Goal: Transaction & Acquisition: Purchase product/service

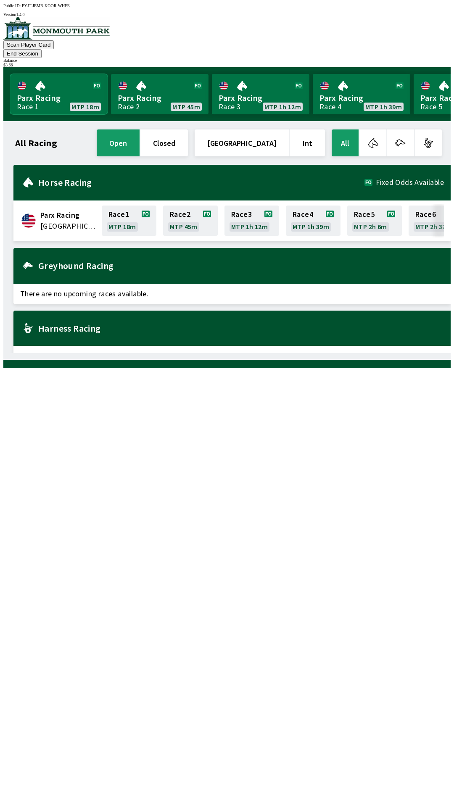
click at [59, 82] on link "Parx Racing Race 1 MTP 18m" at bounding box center [59, 94] width 98 height 40
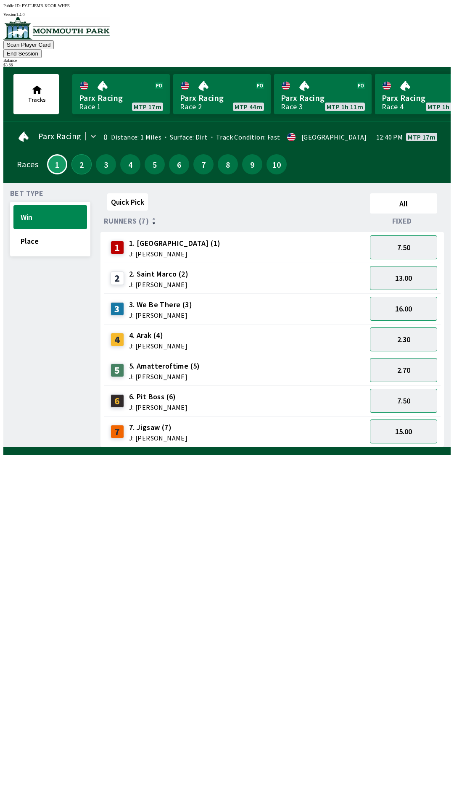
click at [75, 154] on button "2" at bounding box center [81, 164] width 20 height 20
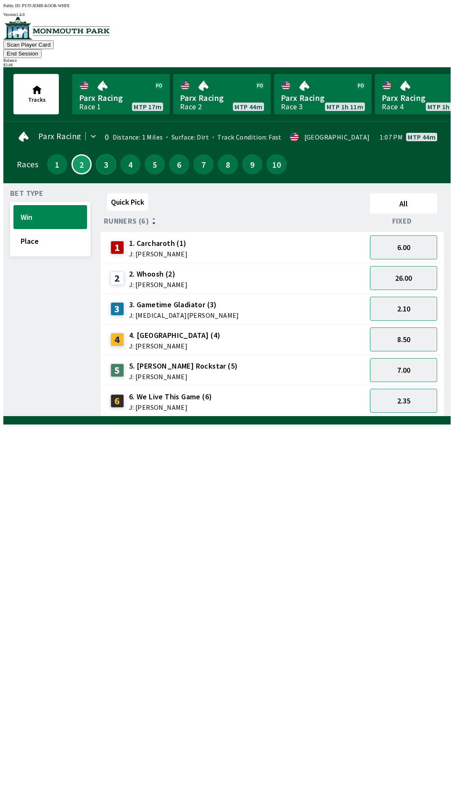
click at [102, 154] on button "3" at bounding box center [106, 164] width 20 height 20
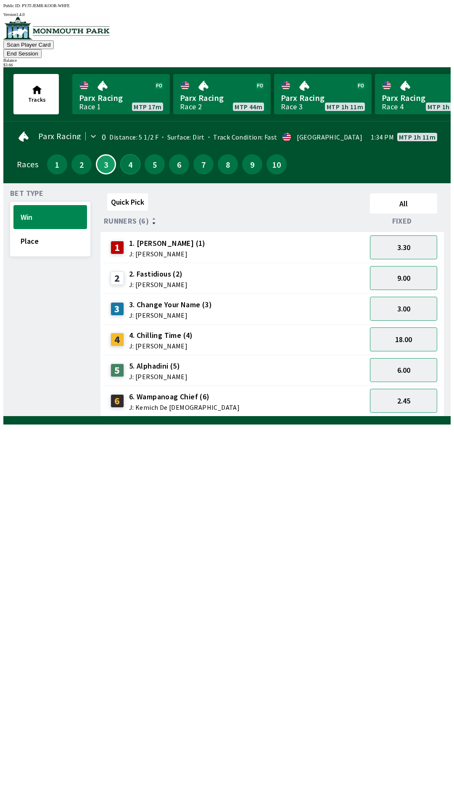
click at [121, 156] on button "4" at bounding box center [130, 164] width 20 height 20
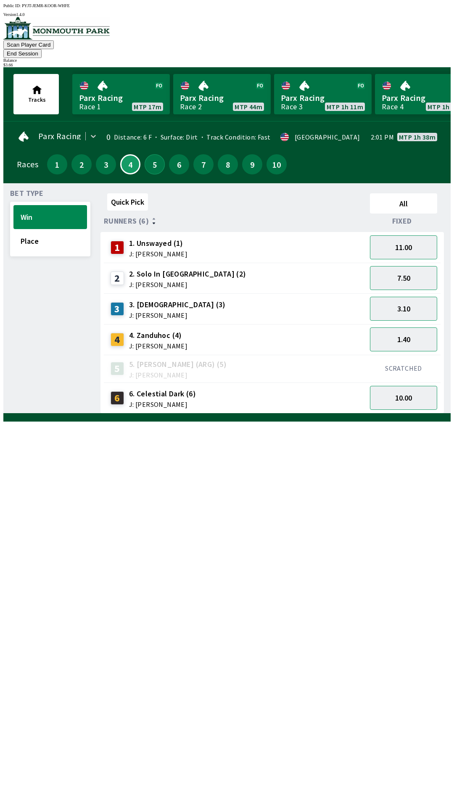
click at [146, 154] on button "5" at bounding box center [155, 164] width 20 height 20
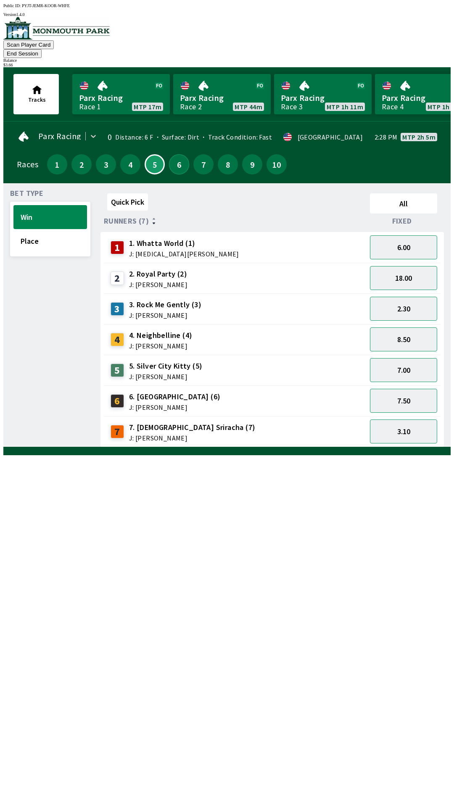
click at [171, 155] on button "6" at bounding box center [179, 164] width 20 height 20
click at [193, 154] on button "7" at bounding box center [203, 164] width 20 height 20
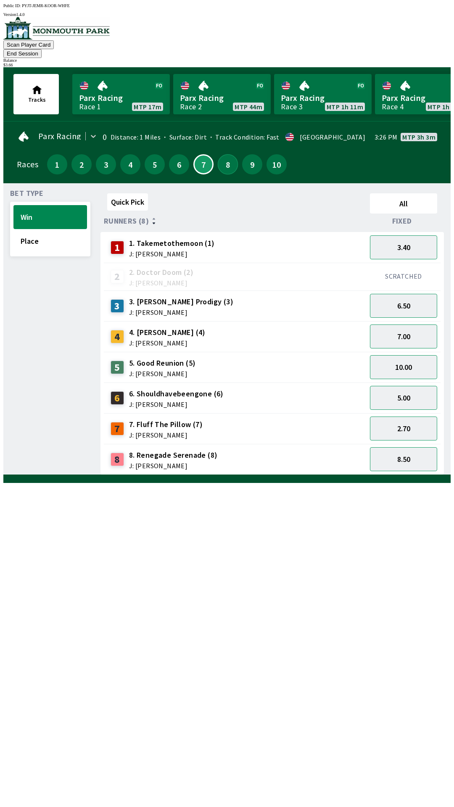
click at [223, 154] on button "8" at bounding box center [228, 164] width 20 height 20
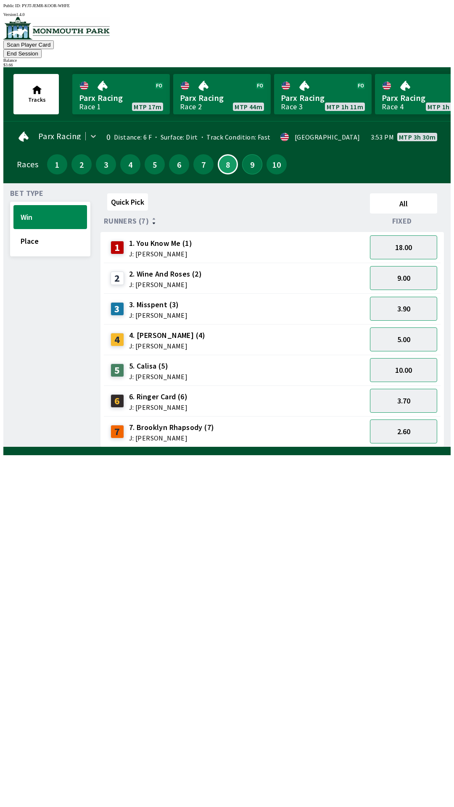
click at [244, 154] on button "9" at bounding box center [252, 164] width 20 height 20
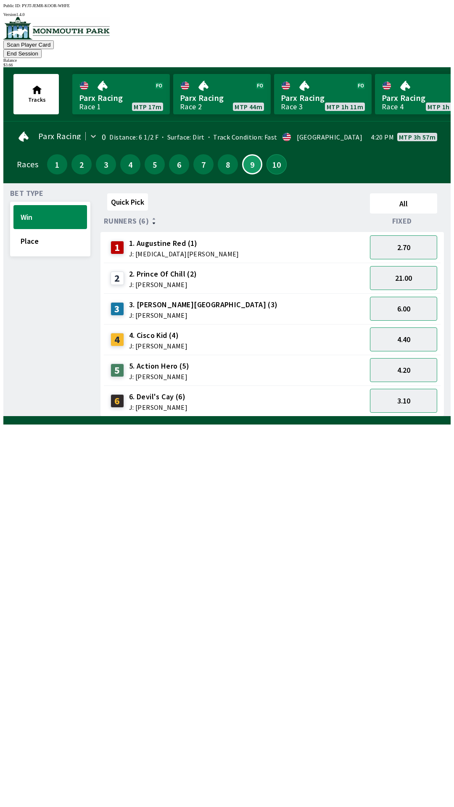
click at [272, 154] on button "10" at bounding box center [276, 164] width 20 height 20
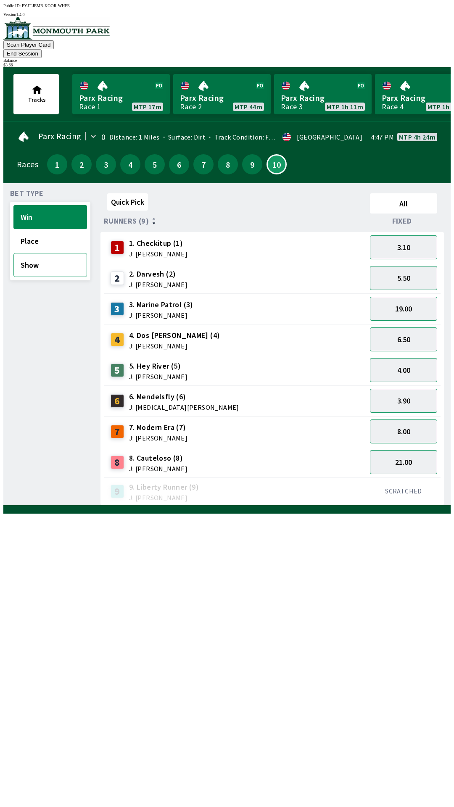
click at [36, 255] on button "Show" at bounding box center [50, 265] width 74 height 24
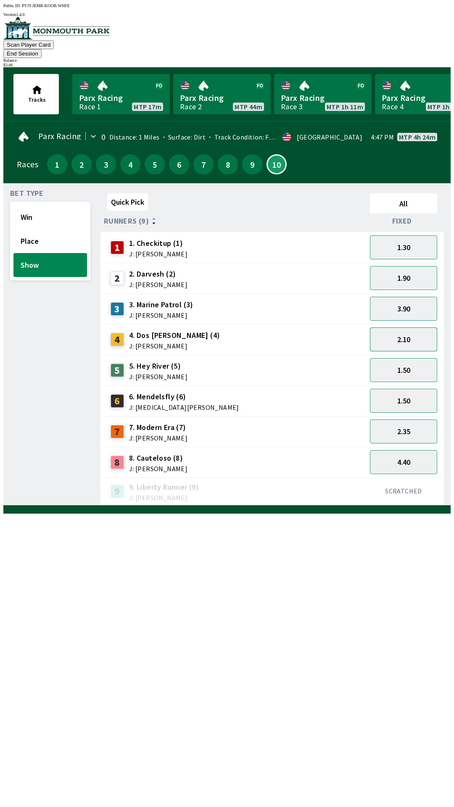
click at [414, 327] on button "2.10" at bounding box center [403, 339] width 67 height 24
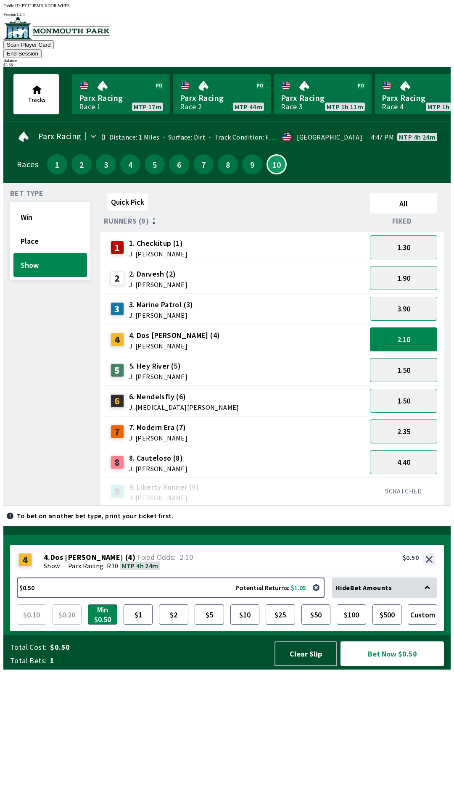
click at [386, 666] on button "Bet Now $0.50" at bounding box center [391, 653] width 103 height 25
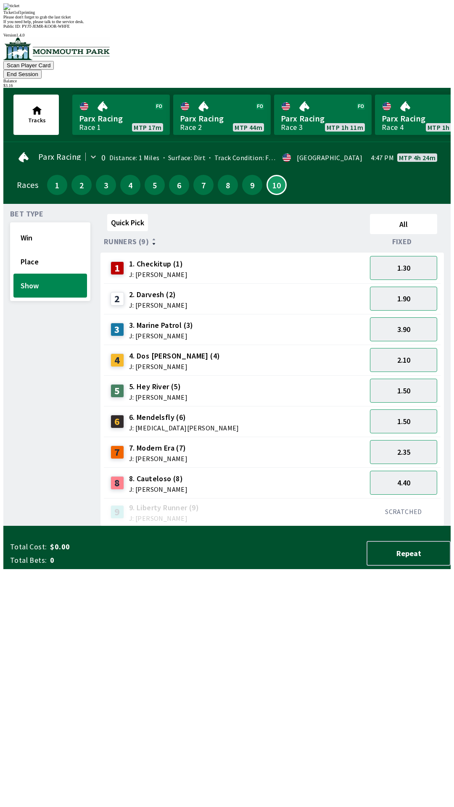
click at [25, 526] on div "Bet Type Win Place Show" at bounding box center [50, 369] width 80 height 316
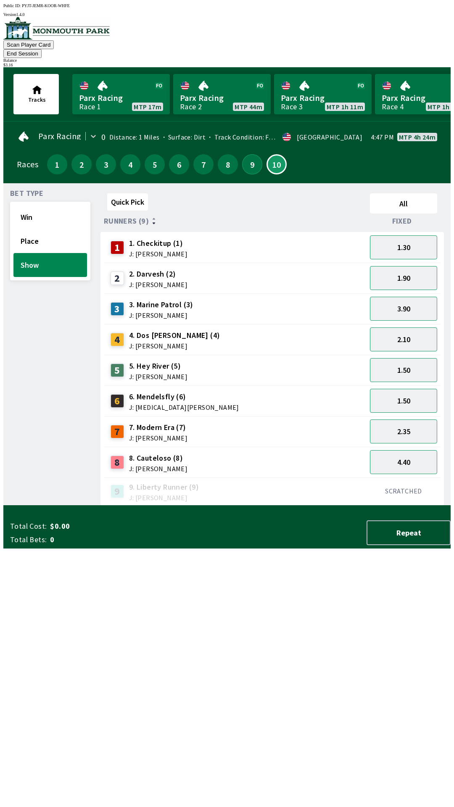
click at [245, 154] on button "9" at bounding box center [252, 164] width 20 height 20
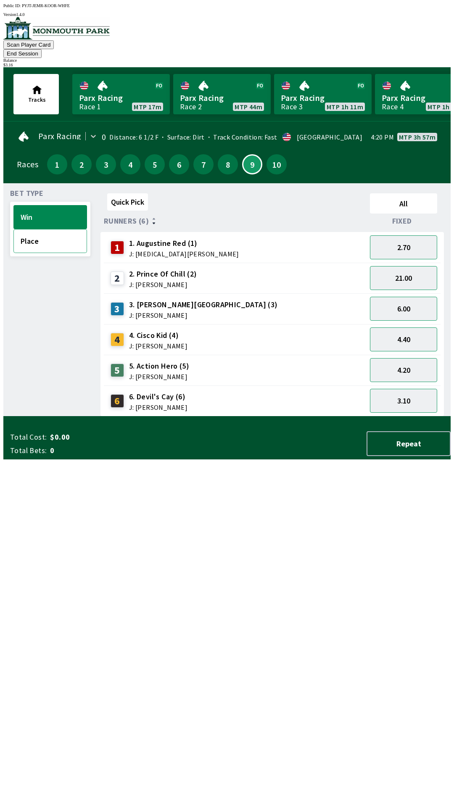
click at [42, 230] on button "Place" at bounding box center [50, 241] width 74 height 24
click at [221, 154] on button "8" at bounding box center [228, 164] width 20 height 20
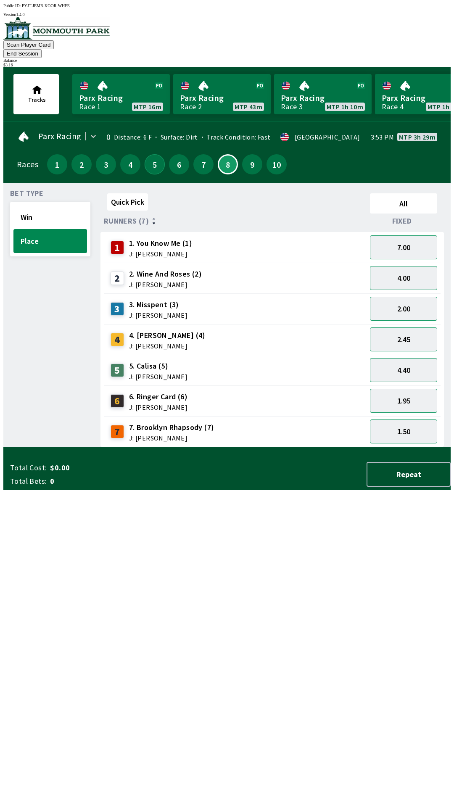
click at [147, 154] on button "5" at bounding box center [155, 164] width 20 height 20
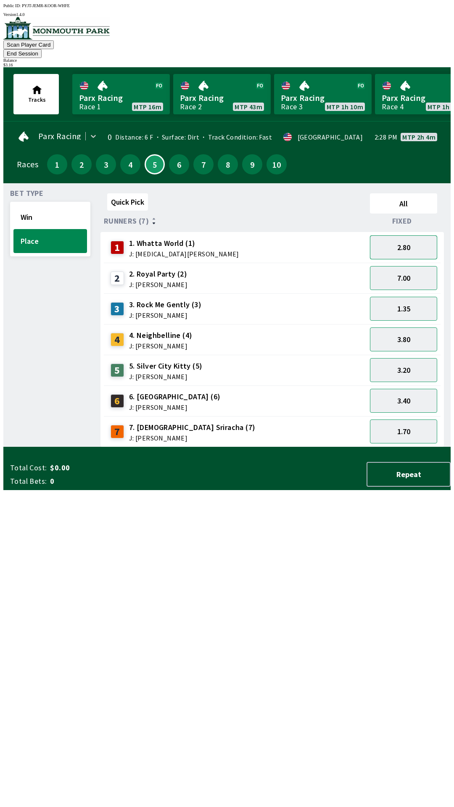
click at [406, 235] on button "2.80" at bounding box center [403, 247] width 67 height 24
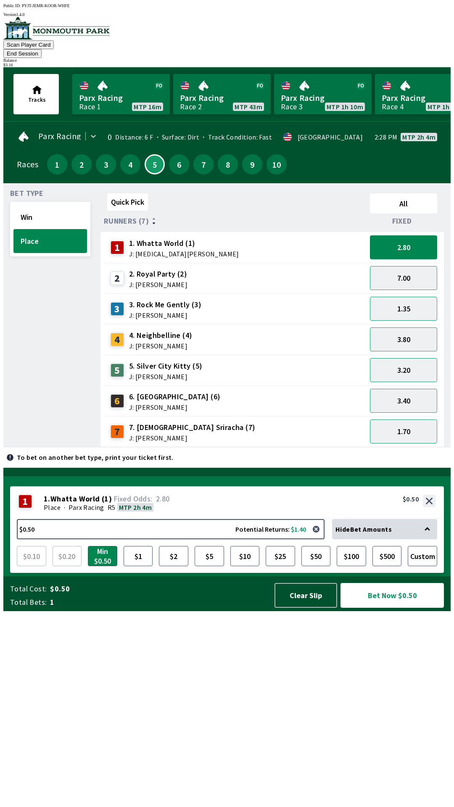
click at [387, 608] on button "Bet Now $0.50" at bounding box center [391, 595] width 103 height 25
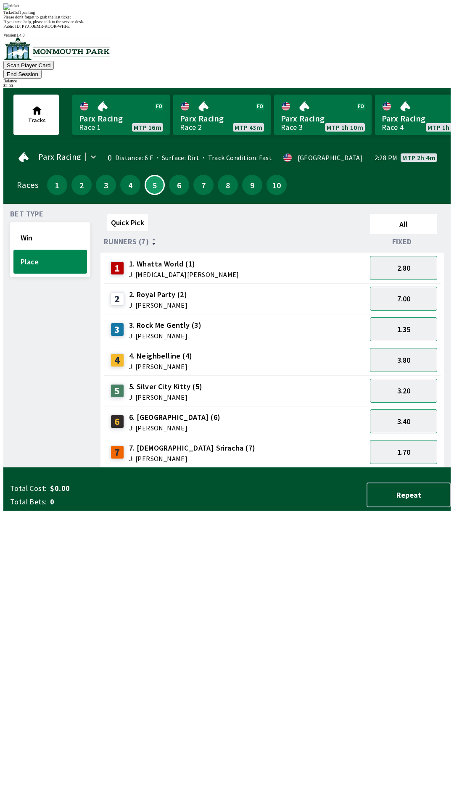
click at [23, 449] on div "Bet Type Win Place" at bounding box center [50, 339] width 80 height 257
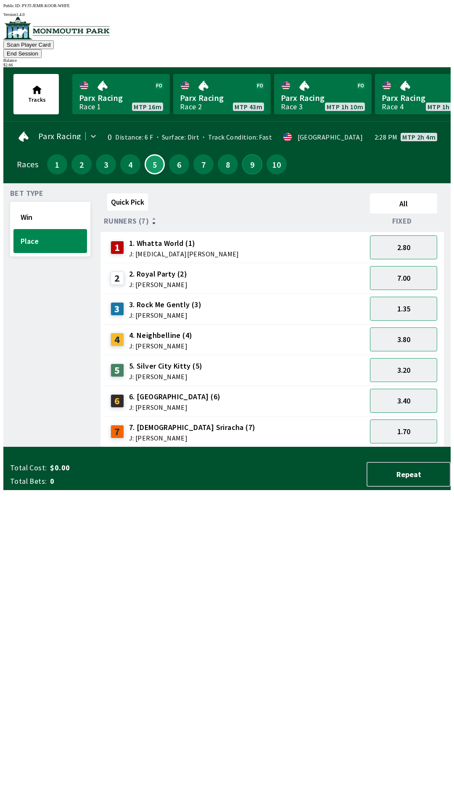
click at [247, 154] on button "9" at bounding box center [252, 164] width 20 height 20
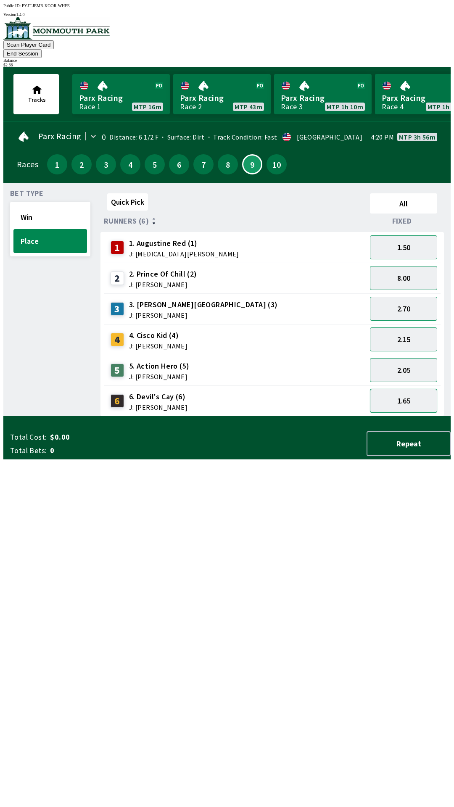
click at [410, 393] on button "1.65" at bounding box center [403, 401] width 67 height 24
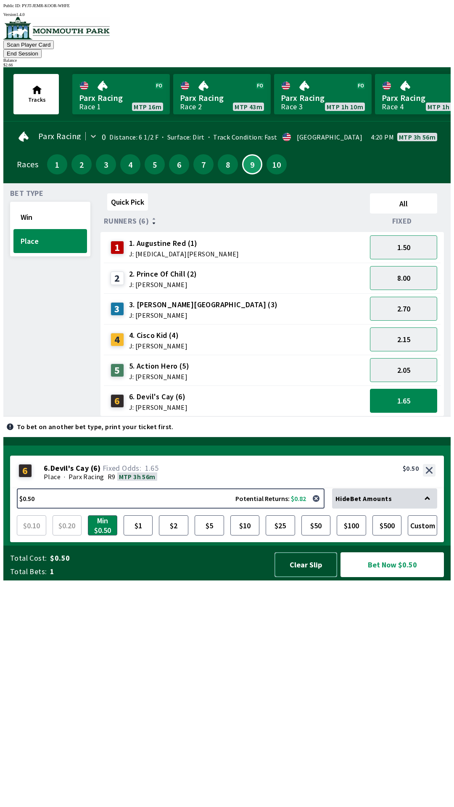
click at [306, 577] on button "Clear Slip" at bounding box center [305, 564] width 63 height 25
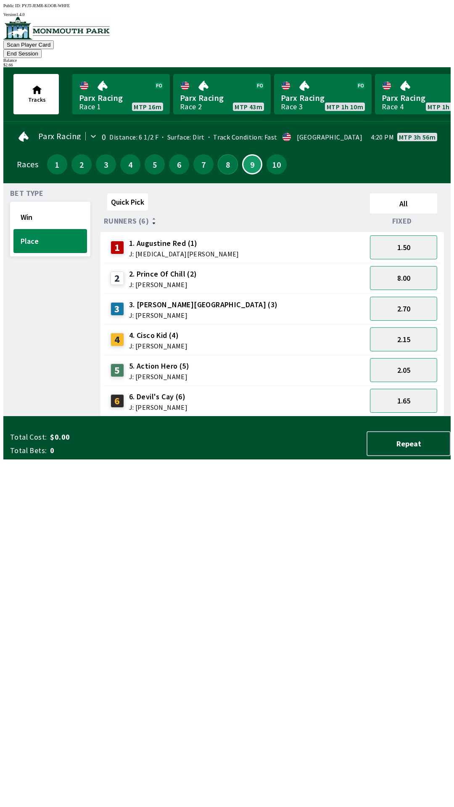
click at [218, 155] on button "8" at bounding box center [228, 164] width 20 height 20
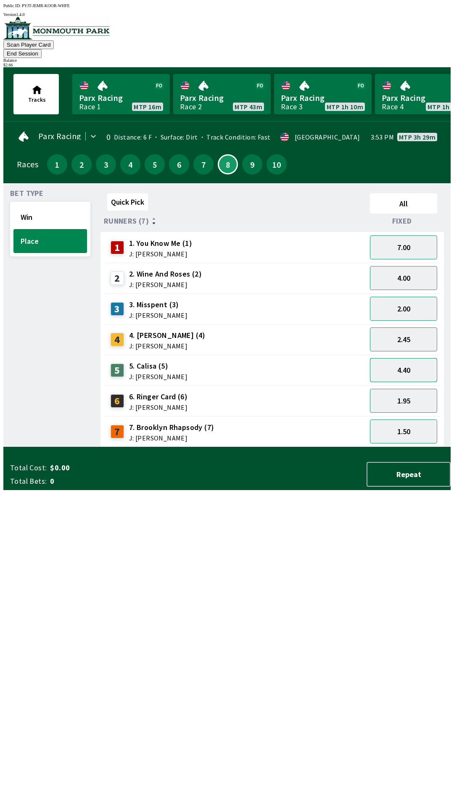
click at [409, 360] on button "4.40" at bounding box center [403, 370] width 67 height 24
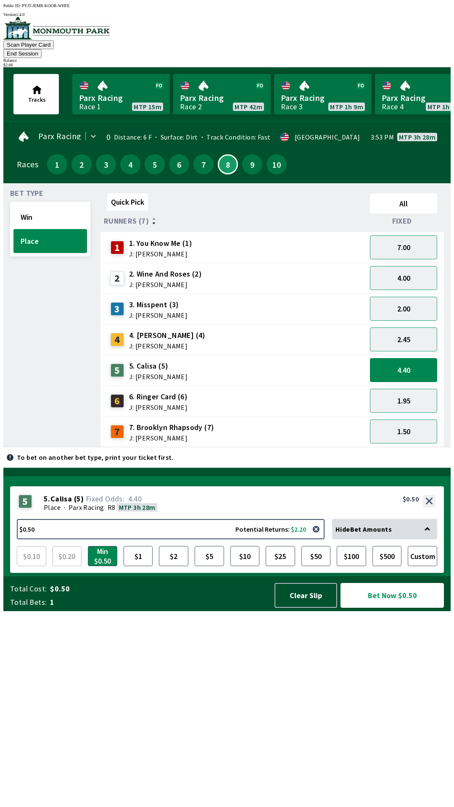
click at [390, 608] on button "Bet Now $0.50" at bounding box center [391, 595] width 103 height 25
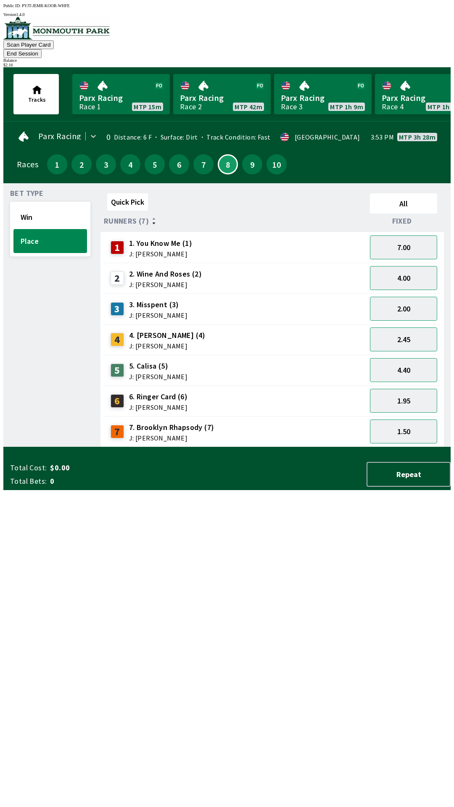
click at [30, 330] on div "Bet Type Win Place" at bounding box center [50, 318] width 80 height 257
click at [79, 154] on button "2" at bounding box center [81, 164] width 20 height 20
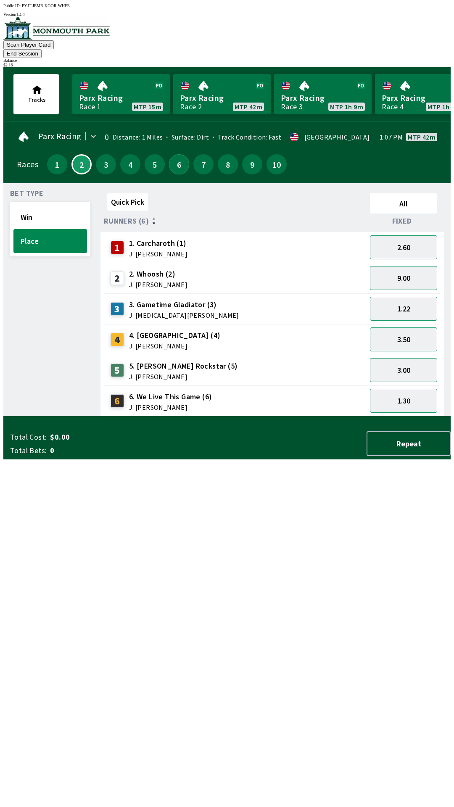
click at [177, 154] on button "6" at bounding box center [179, 164] width 20 height 20
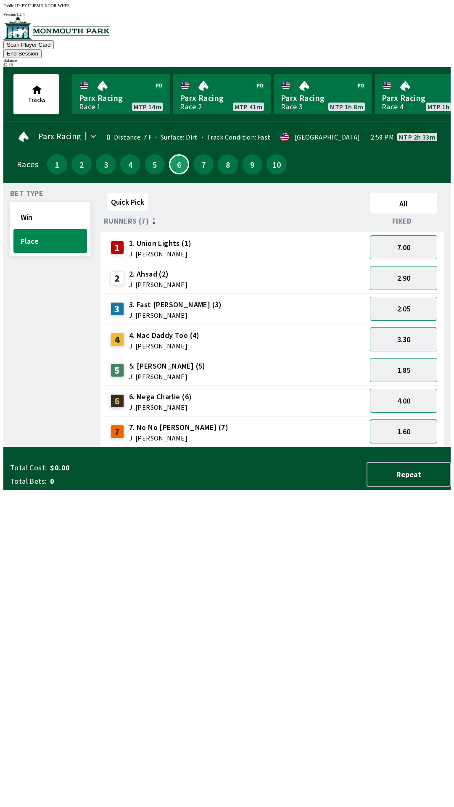
click at [412, 419] on button "1.60" at bounding box center [403, 431] width 67 height 24
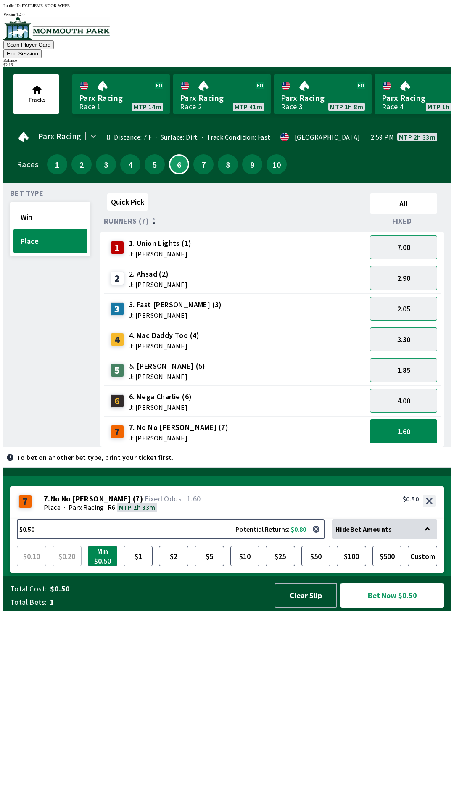
click at [385, 608] on button "Bet Now $0.50" at bounding box center [391, 595] width 103 height 25
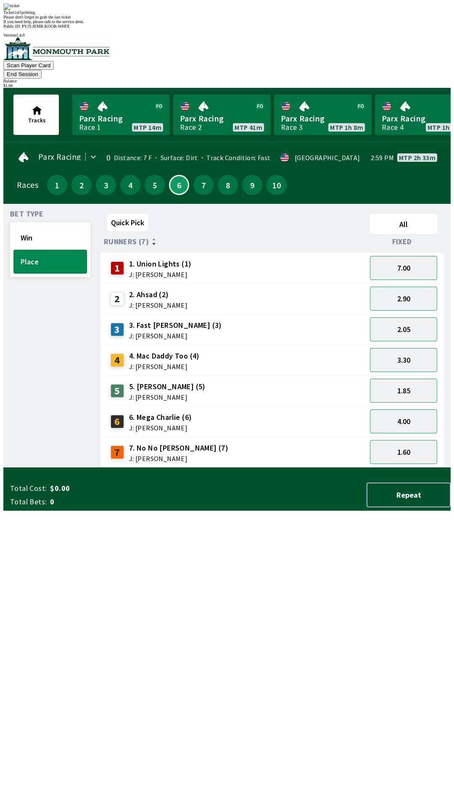
click at [29, 368] on div "Bet Type Win Place" at bounding box center [50, 339] width 80 height 257
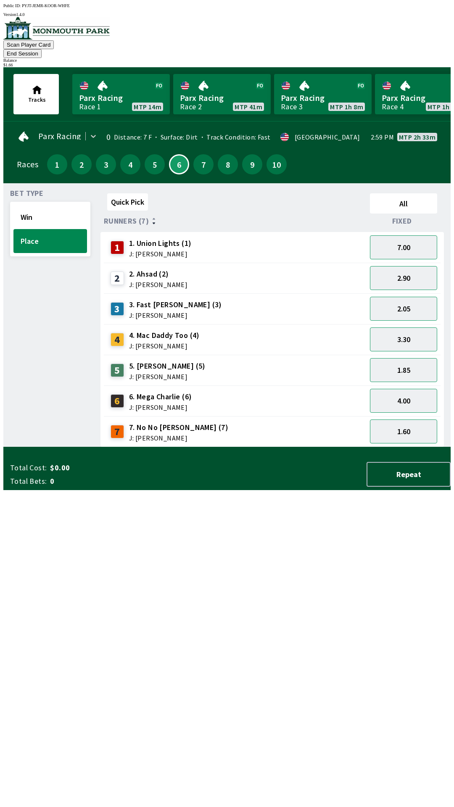
click at [42, 49] on button "End Session" at bounding box center [22, 53] width 38 height 9
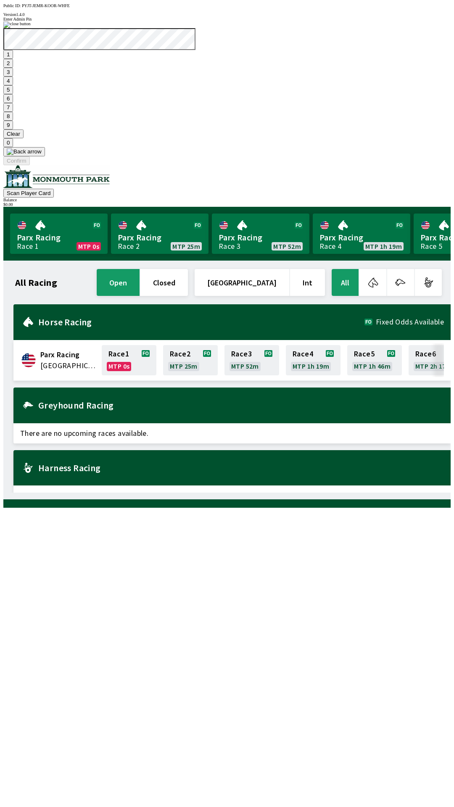
click at [13, 59] on button "1" at bounding box center [8, 54] width 10 height 9
click at [13, 129] on button "9" at bounding box center [8, 125] width 10 height 9
click at [13, 112] on button "7" at bounding box center [8, 107] width 10 height 9
click at [13, 76] on button "3" at bounding box center [8, 72] width 10 height 9
click at [30, 165] on button "Confirm" at bounding box center [16, 160] width 26 height 9
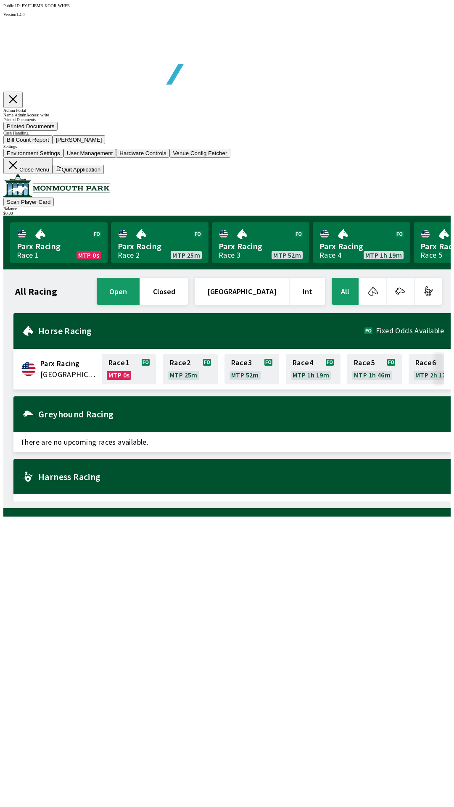
click at [53, 144] on button "Bill Count Report" at bounding box center [27, 139] width 49 height 9
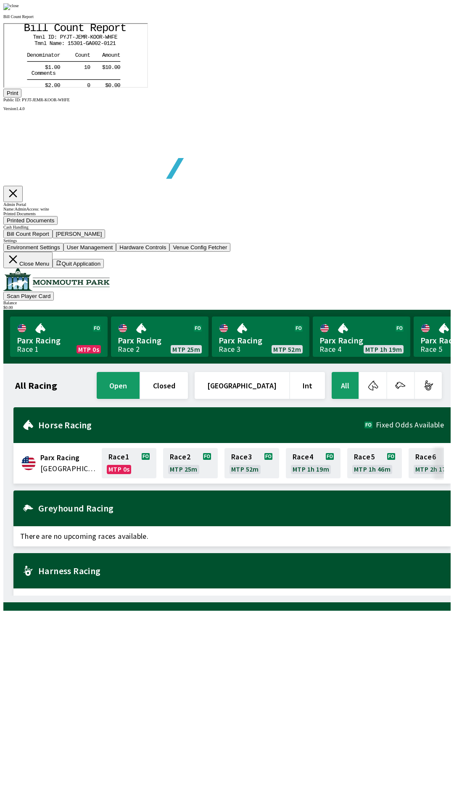
scroll to position [98, 0]
click at [21, 98] on button "Print" at bounding box center [12, 93] width 18 height 9
click at [19, 10] on img at bounding box center [11, 6] width 16 height 7
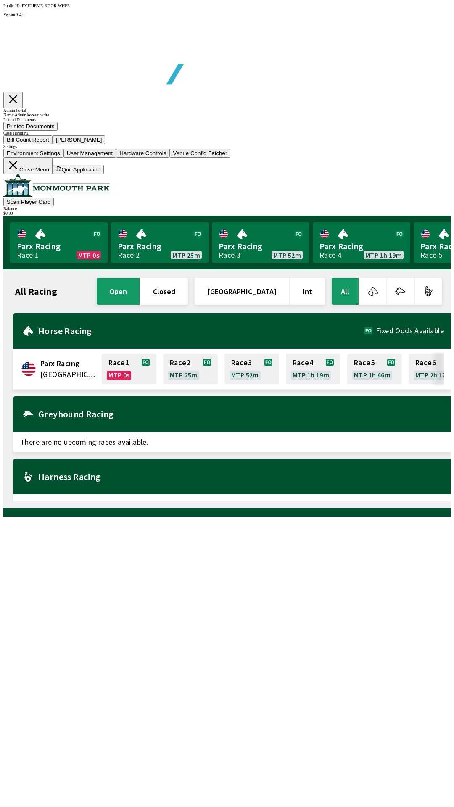
click at [105, 144] on button "[PERSON_NAME]" at bounding box center [79, 139] width 53 height 9
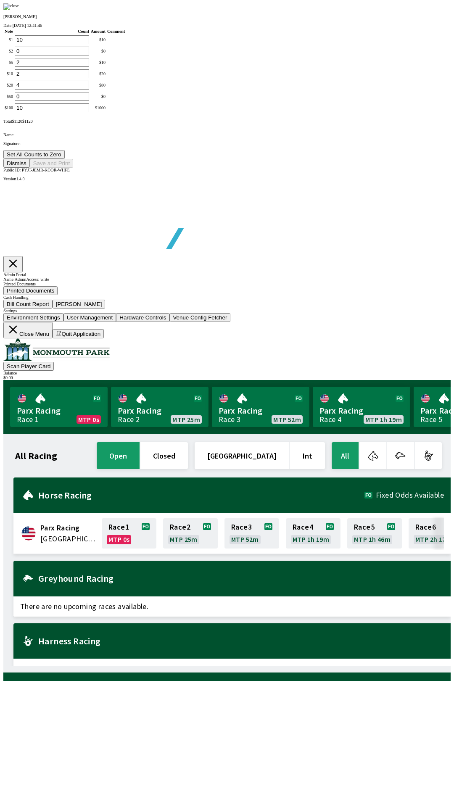
click at [65, 159] on button "Set All Counts to Zero" at bounding box center [33, 154] width 61 height 9
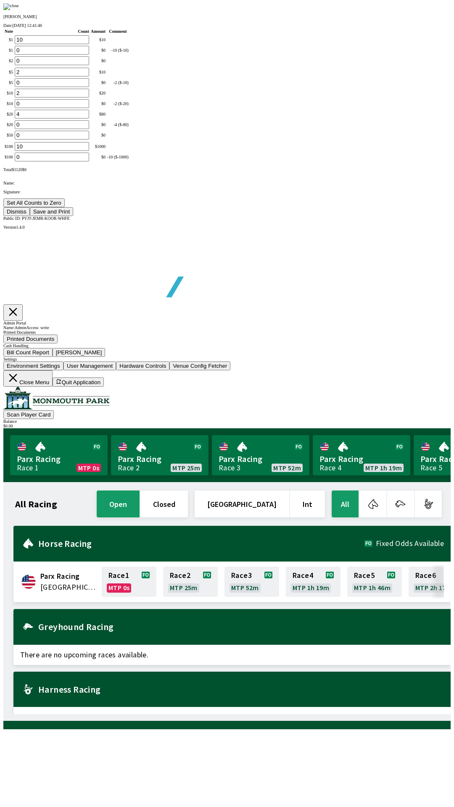
click at [73, 216] on button "Save and Print" at bounding box center [51, 211] width 43 height 9
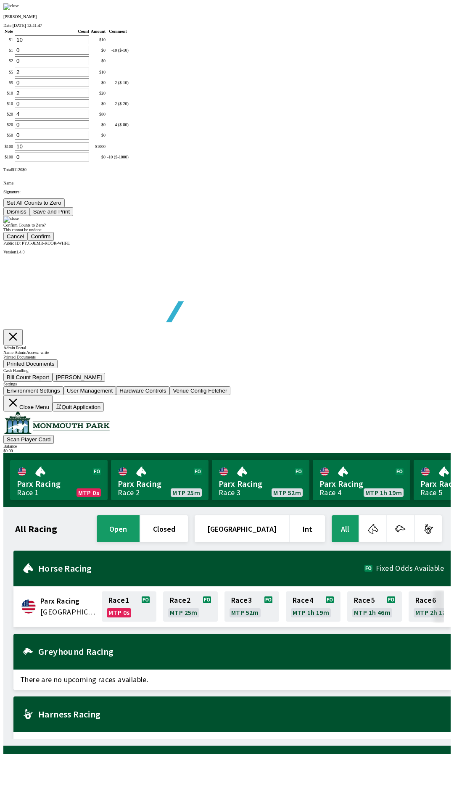
click at [54, 241] on button "Confirm" at bounding box center [41, 236] width 26 height 9
type input "0"
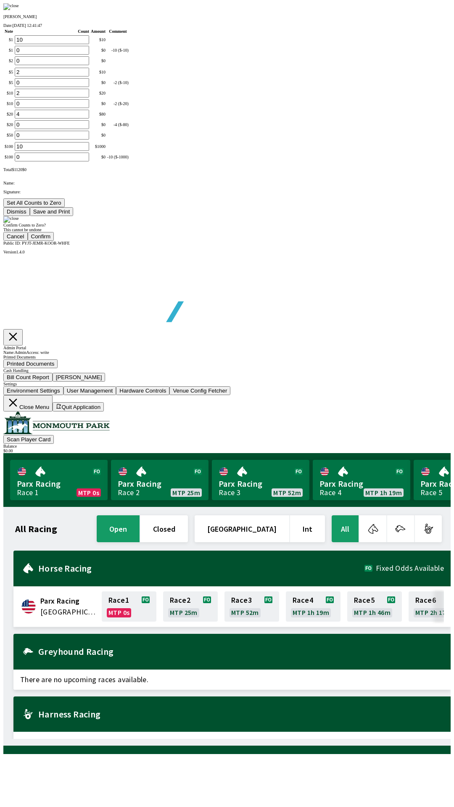
type input "0"
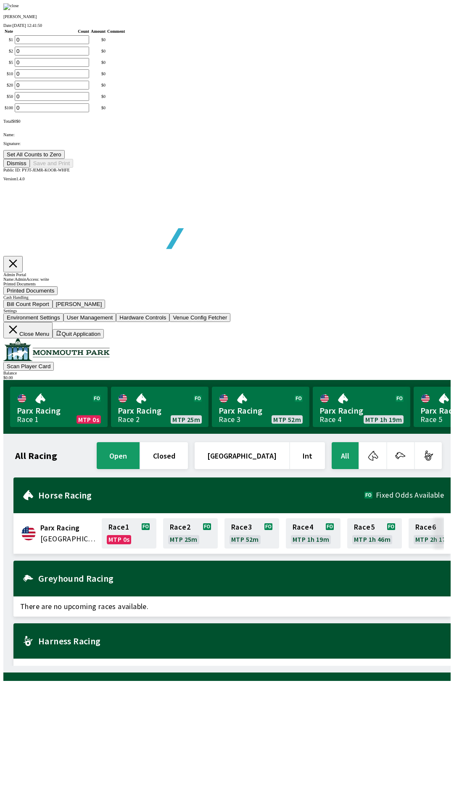
click at [30, 168] on button "Dismiss" at bounding box center [16, 163] width 26 height 9
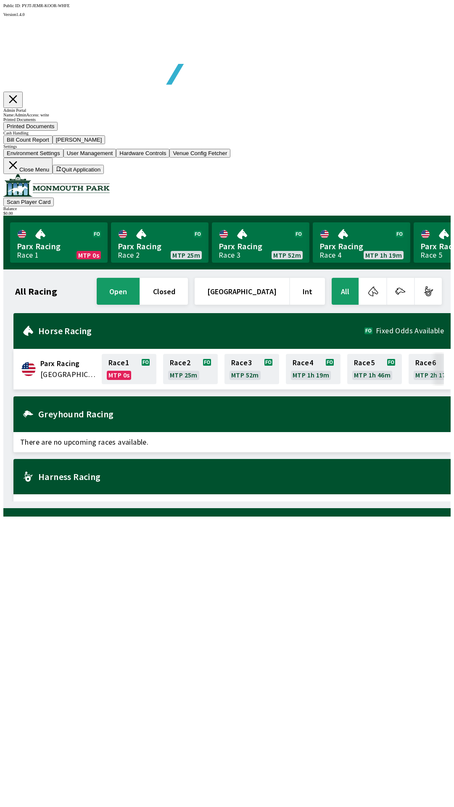
click at [53, 174] on button "Close Menu" at bounding box center [27, 166] width 49 height 16
